Goal: Information Seeking & Learning: Understand process/instructions

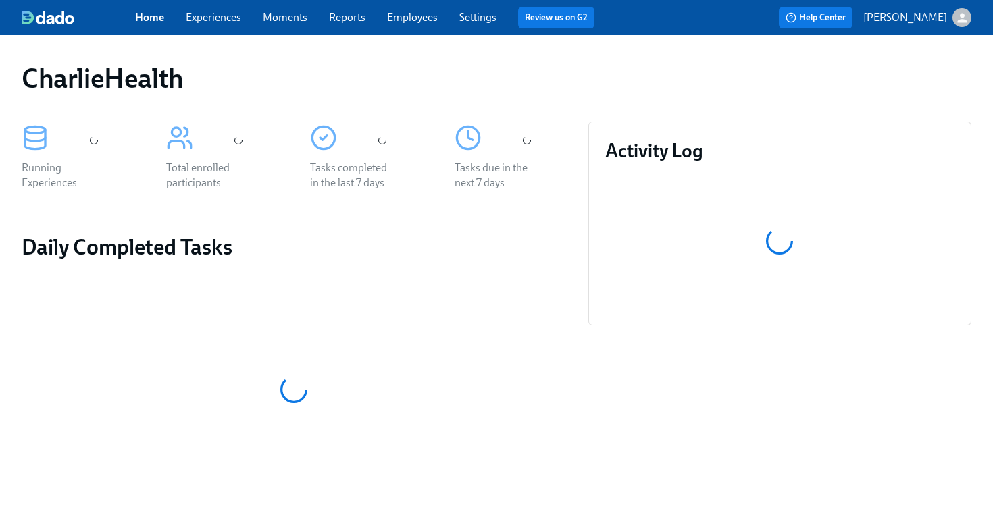
click at [419, 22] on link "Employees" at bounding box center [412, 17] width 51 height 13
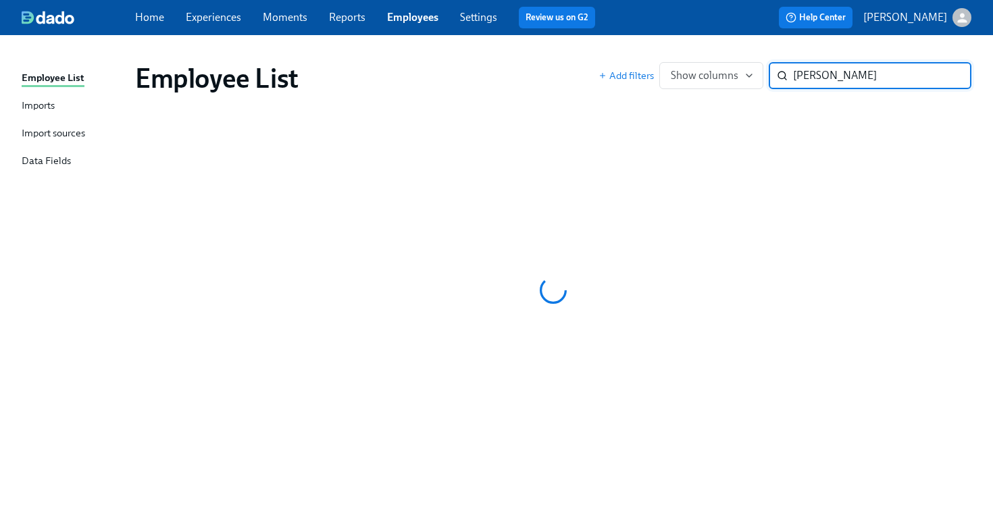
type input "[PERSON_NAME]"
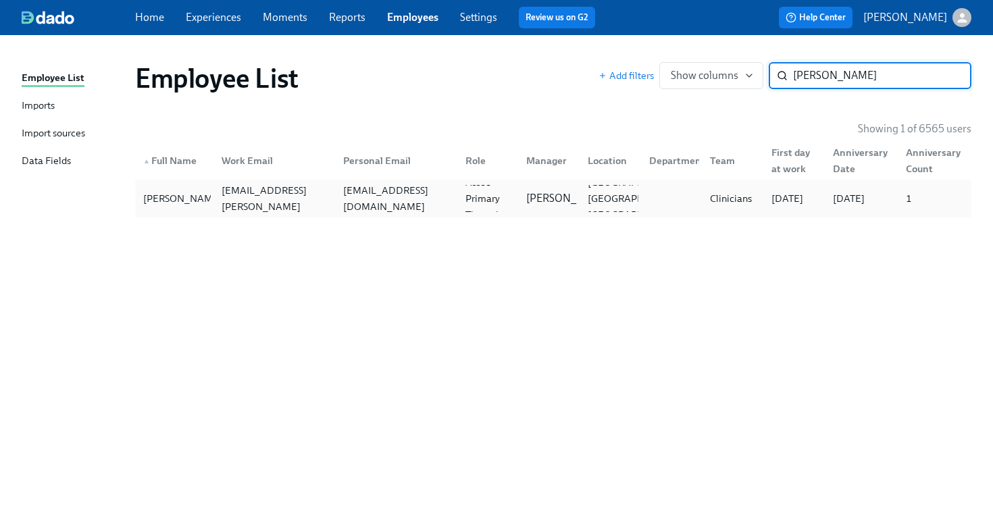
click at [386, 200] on div "joefriedman416@gmail.com" at bounding box center [396, 198] width 117 height 32
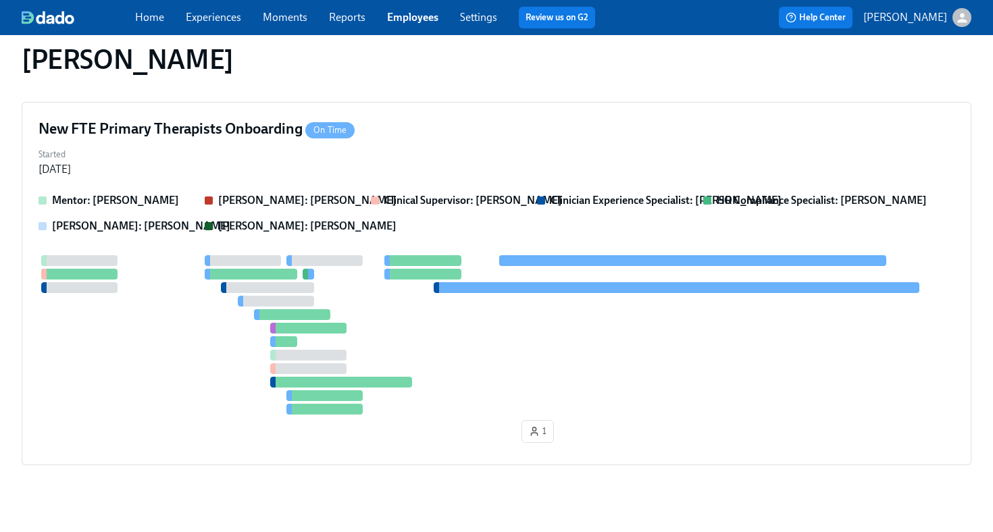
scroll to position [794, 0]
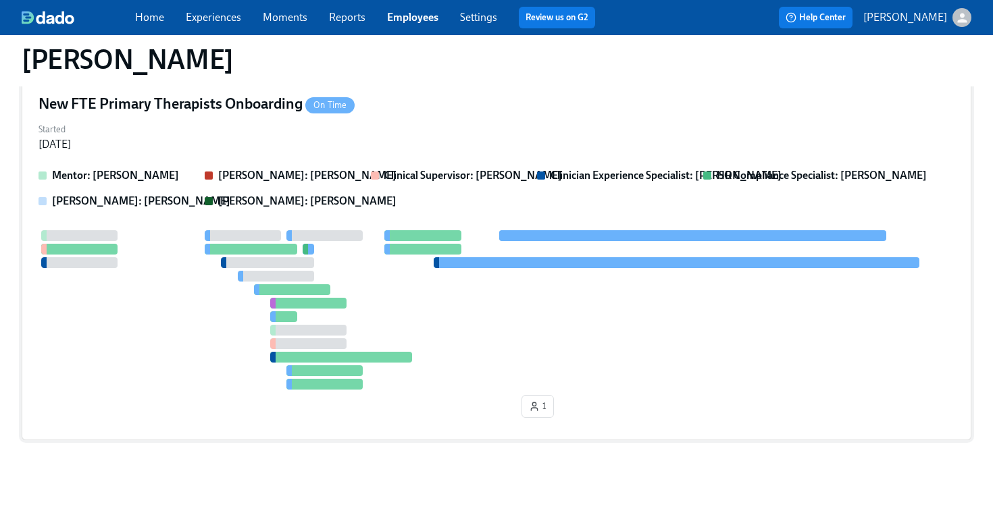
click at [480, 302] on div at bounding box center [496, 309] width 916 height 159
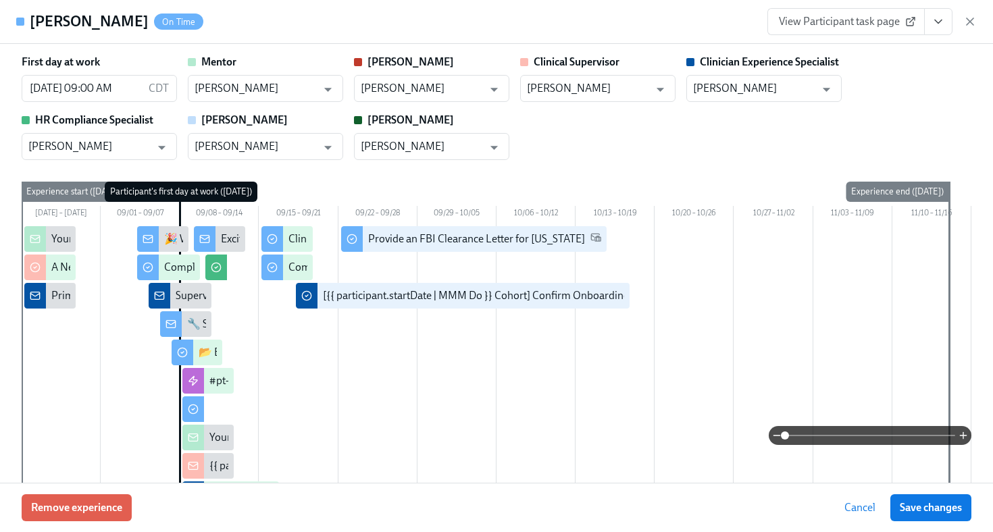
click at [885, 28] on span "View Participant task page" at bounding box center [846, 22] width 134 height 14
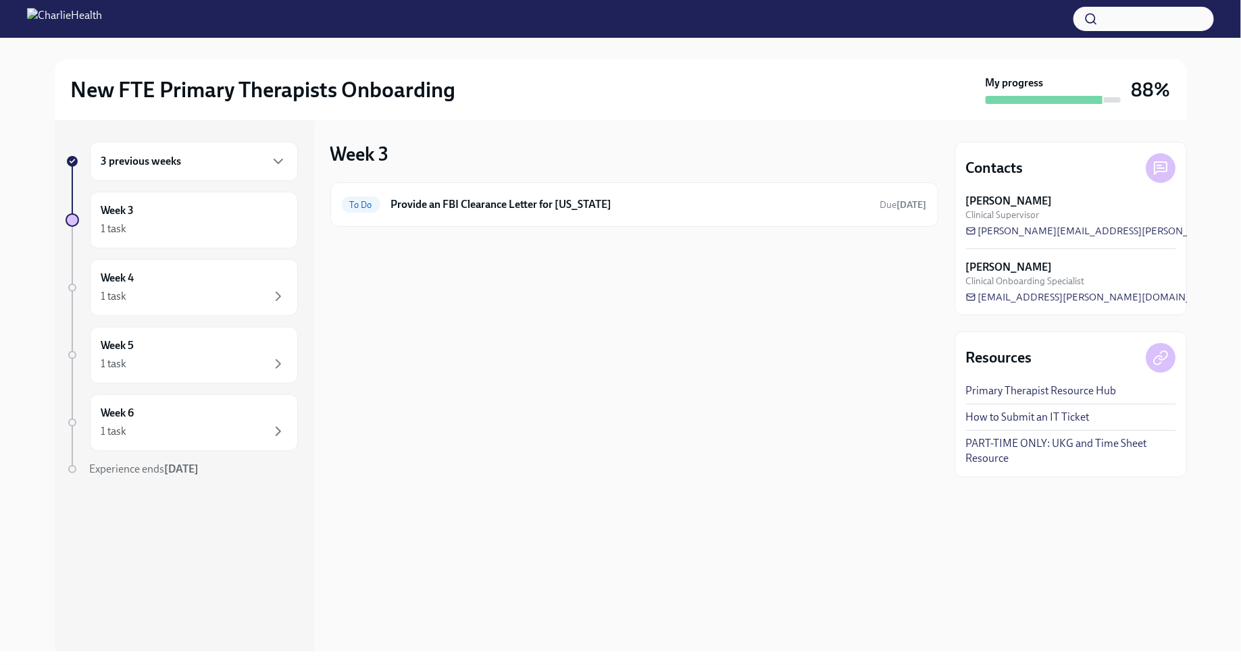
click at [252, 159] on div "3 previous weeks" at bounding box center [193, 161] width 185 height 16
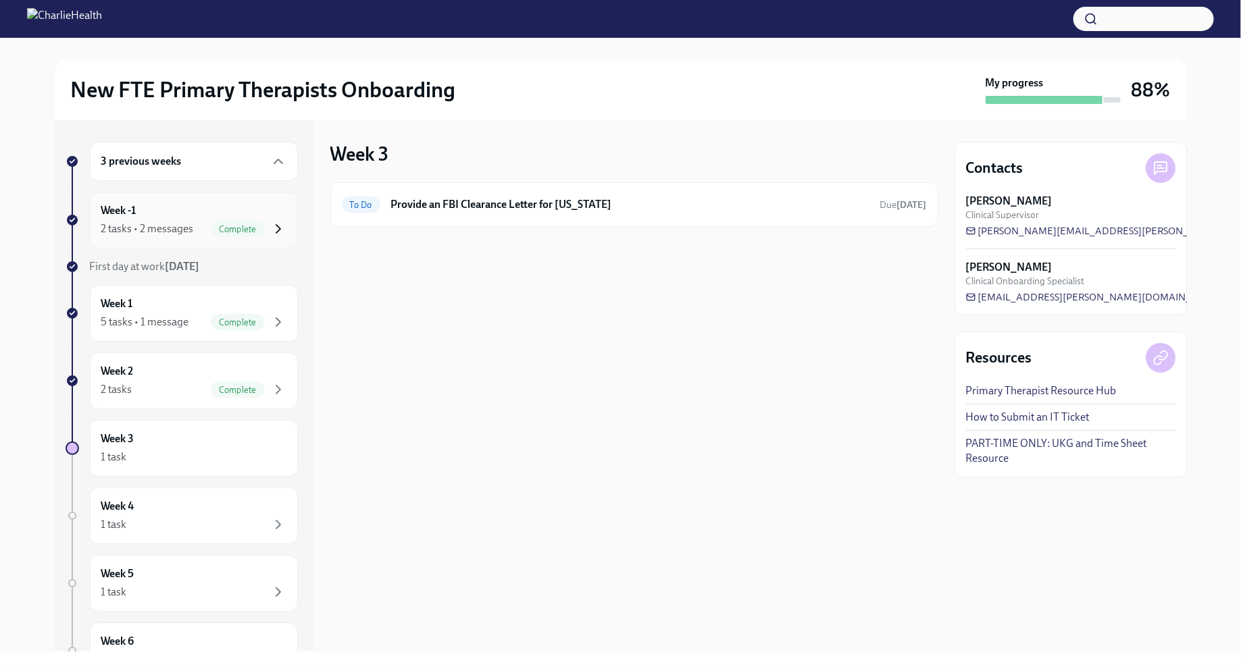
click at [283, 222] on icon "button" at bounding box center [278, 229] width 16 height 16
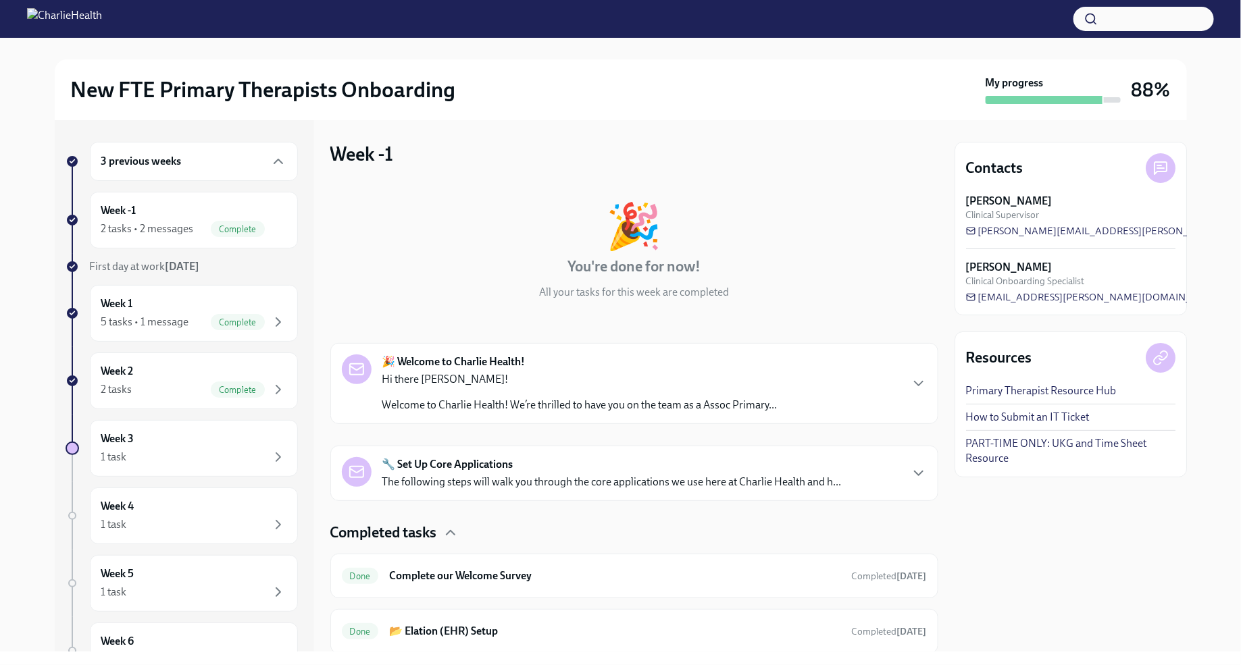
scroll to position [43, 0]
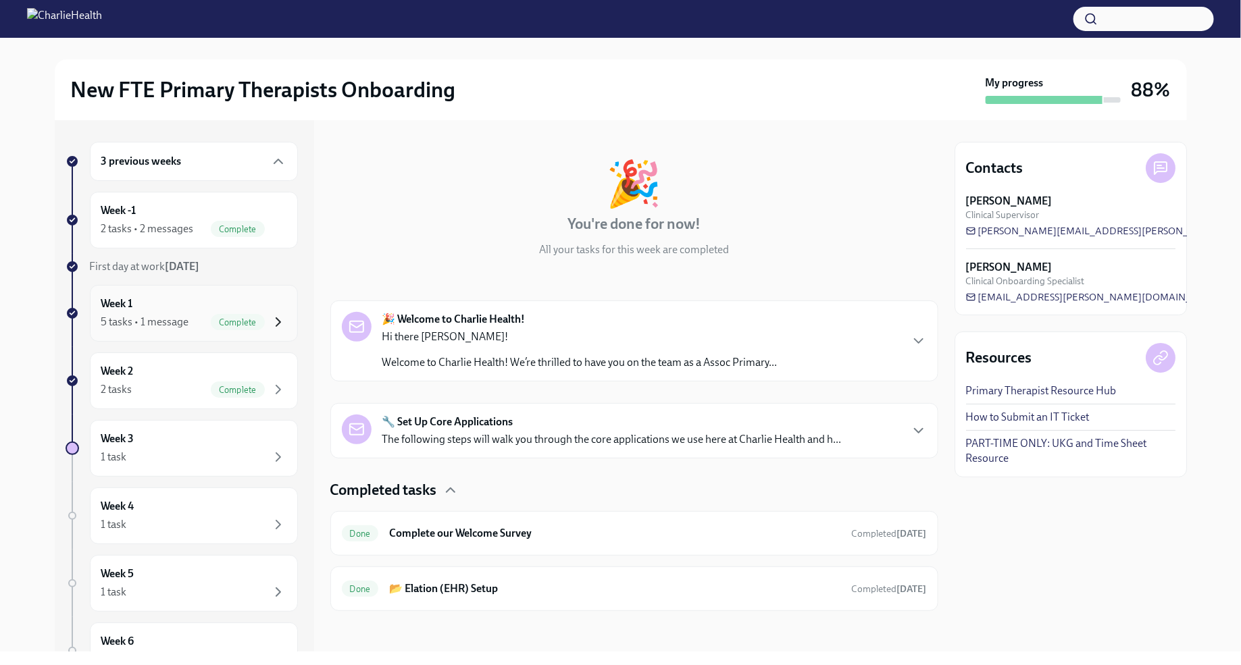
click at [282, 315] on icon "button" at bounding box center [278, 322] width 16 height 16
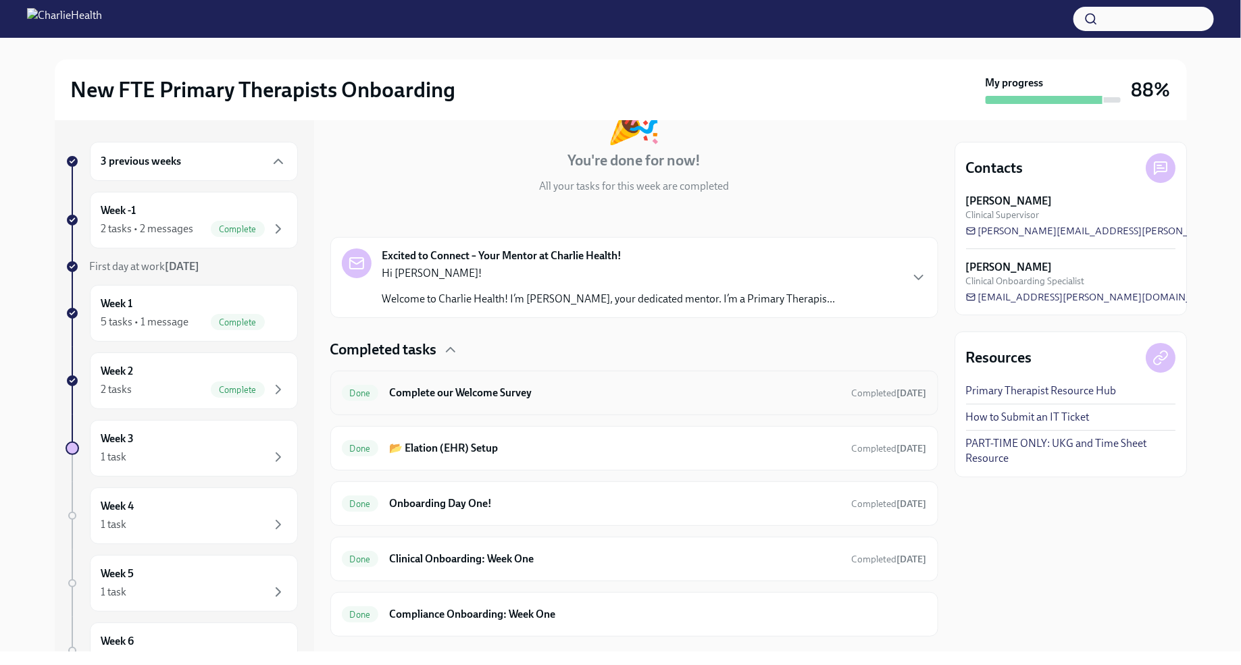
scroll to position [131, 0]
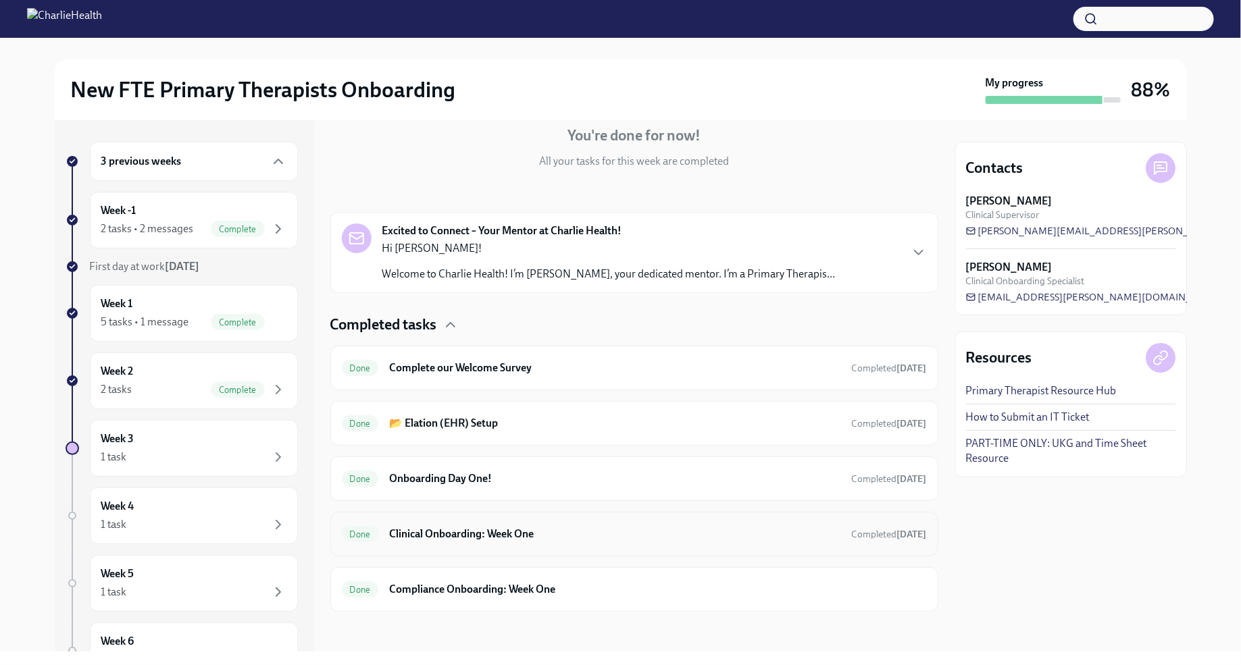
click at [577, 533] on h6 "Clinical Onboarding: Week One" at bounding box center [614, 534] width 451 height 15
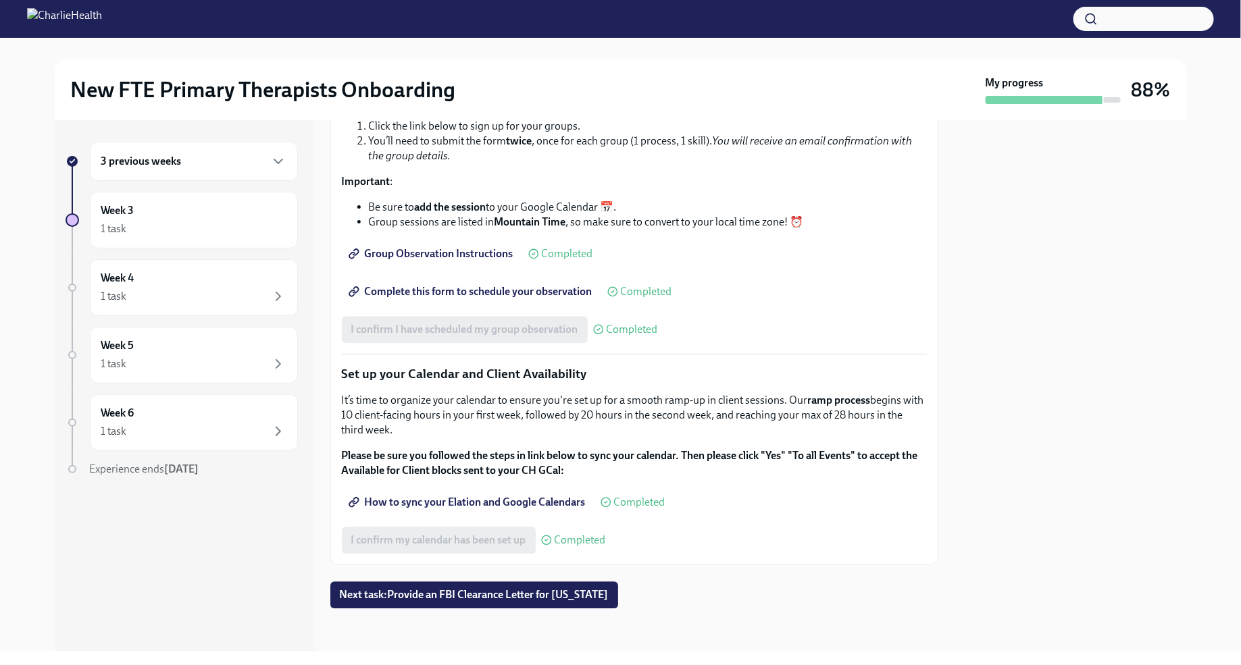
scroll to position [1826, 0]
click at [274, 163] on icon "button" at bounding box center [278, 161] width 16 height 16
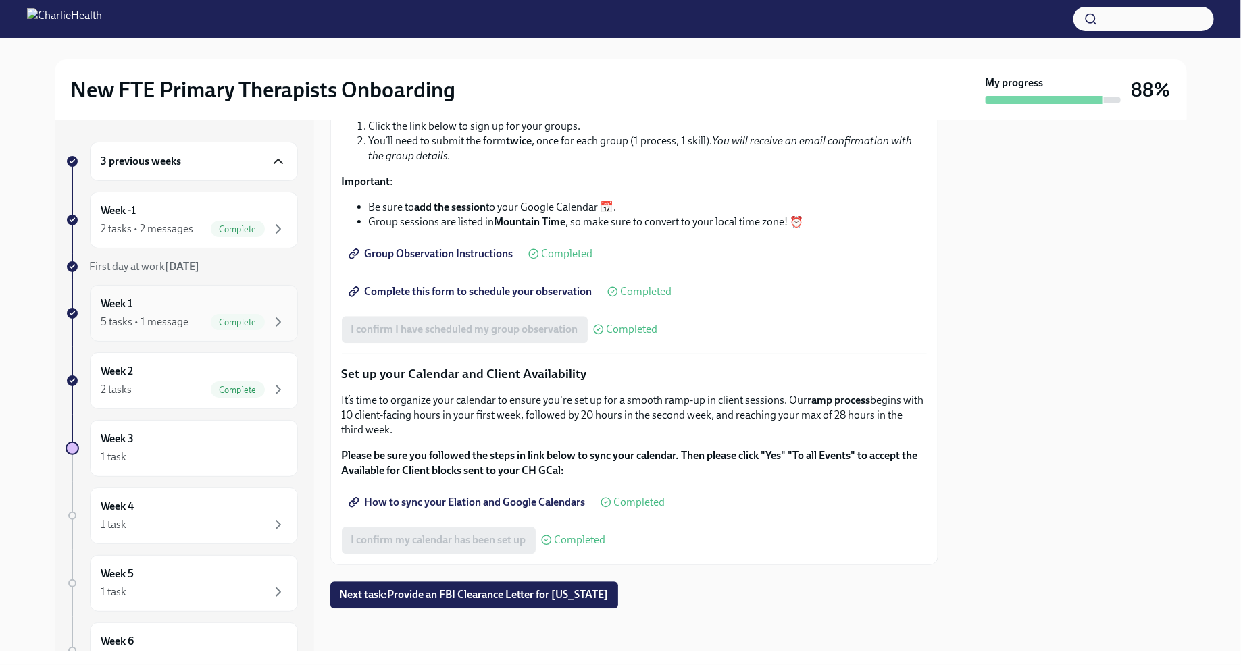
click at [278, 301] on div "Week 1 5 tasks • 1 message Complete" at bounding box center [193, 313] width 185 height 34
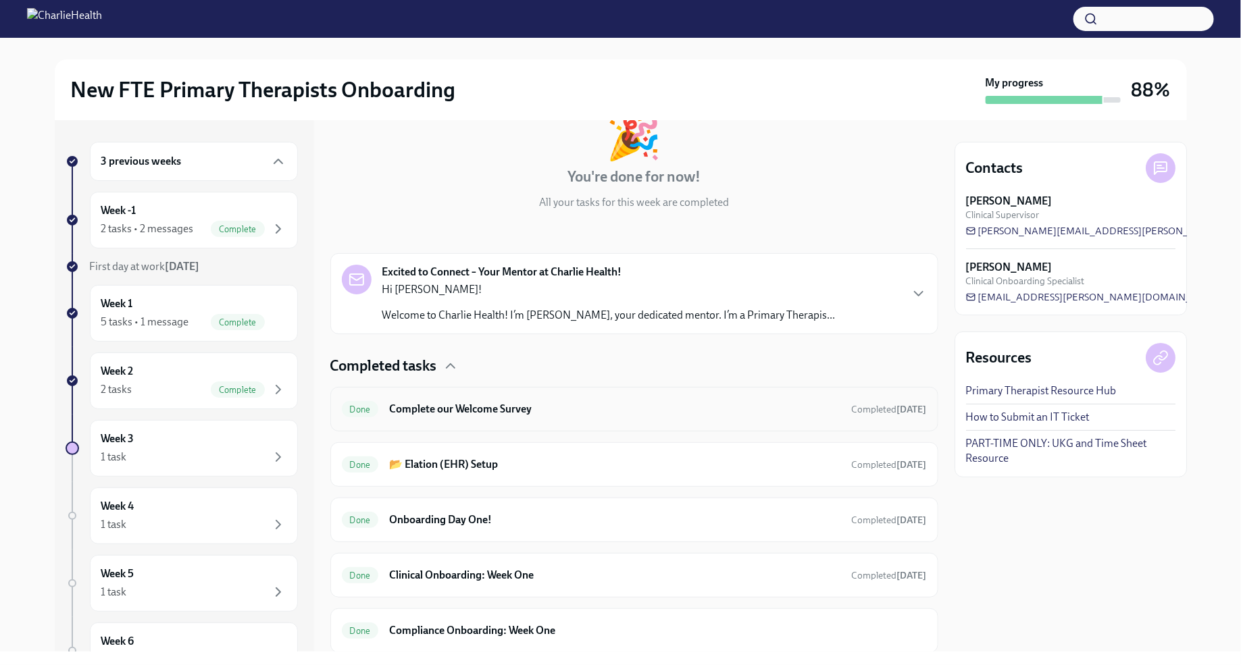
scroll to position [131, 0]
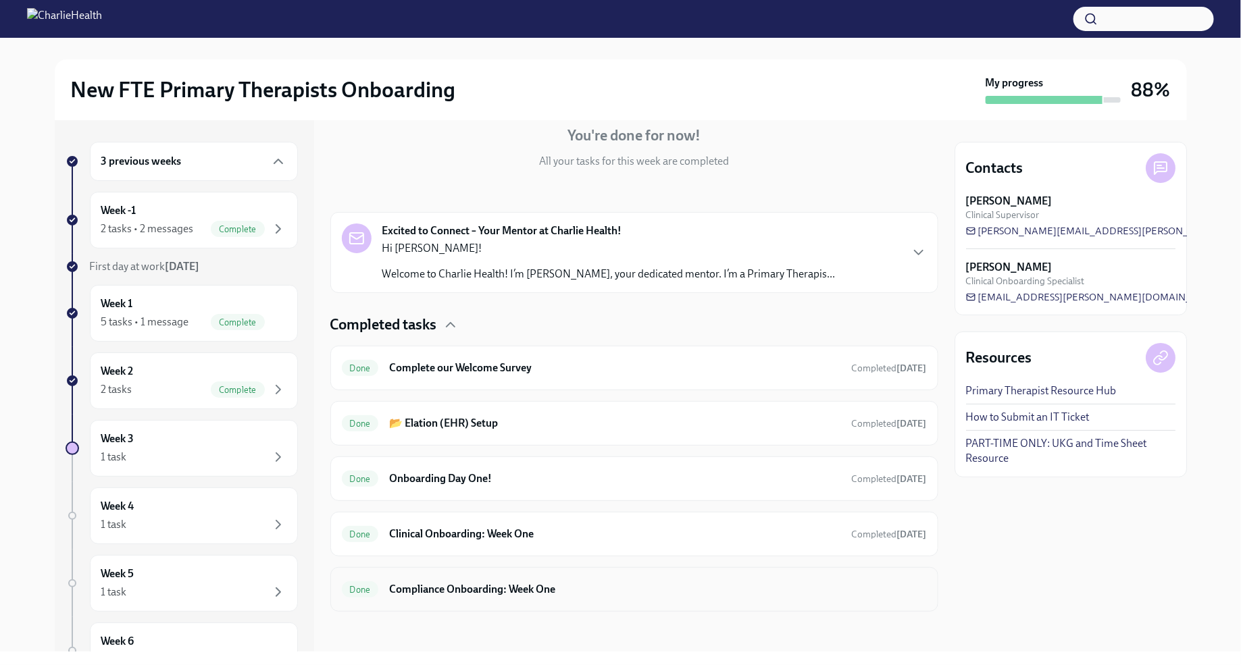
click at [545, 587] on h6 "Compliance Onboarding: Week One" at bounding box center [657, 589] width 537 height 15
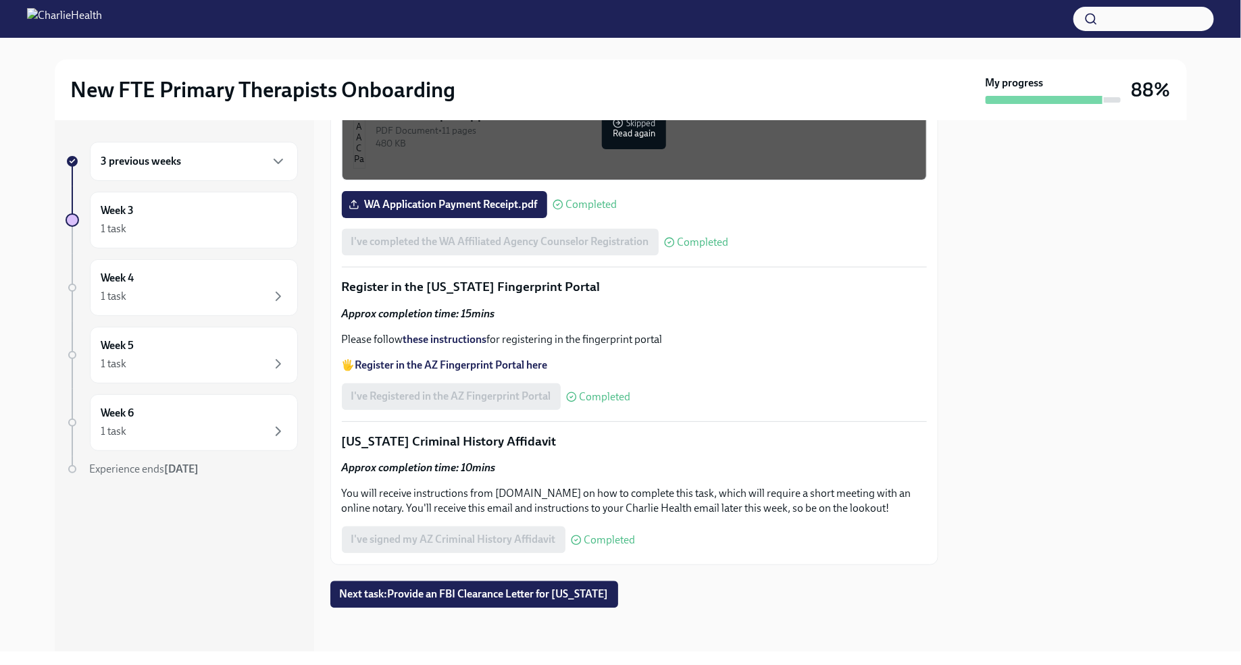
scroll to position [1663, 0]
click at [502, 371] on strong "Register in the AZ Fingerprint Portal here" at bounding box center [451, 365] width 192 height 13
click at [459, 346] on strong "these instructions" at bounding box center [445, 339] width 84 height 13
click at [1103, 348] on div at bounding box center [1070, 386] width 232 height 532
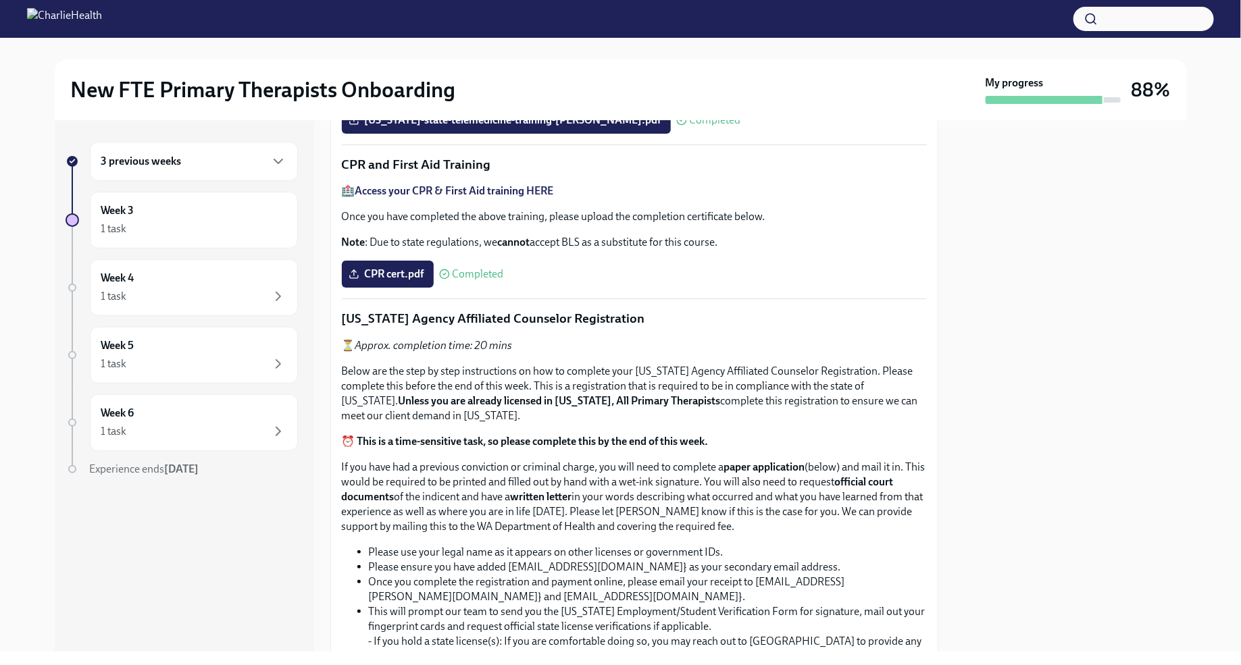
scroll to position [0, 0]
